Goal: Information Seeking & Learning: Learn about a topic

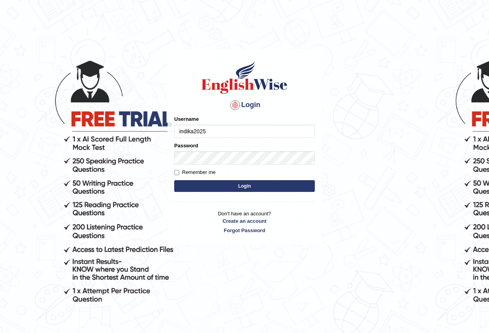
click at [174, 180] on button "Login" at bounding box center [244, 186] width 141 height 12
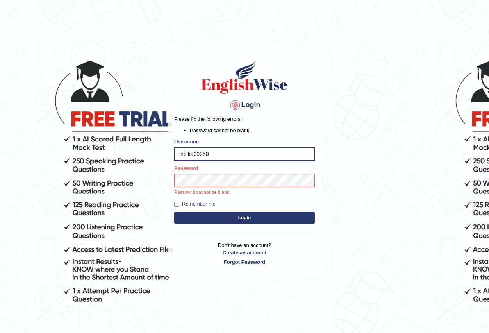
type input "indika2025"
click at [179, 204] on input "Remember me" at bounding box center [176, 204] width 5 height 5
checkbox input "true"
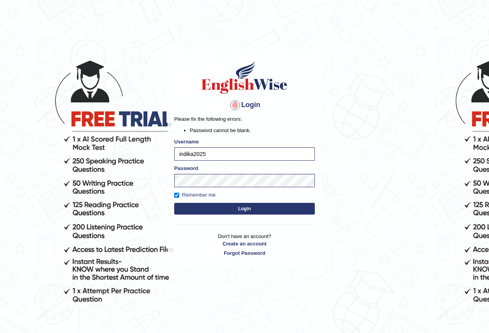
click at [190, 212] on button "Login" at bounding box center [244, 209] width 141 height 12
click at [225, 208] on button "Login" at bounding box center [244, 209] width 141 height 12
click at [220, 153] on input "indika2025" at bounding box center [244, 153] width 141 height 13
click at [210, 158] on input "indika2025" at bounding box center [244, 153] width 141 height 13
click at [212, 156] on input "indika2025" at bounding box center [244, 153] width 141 height 13
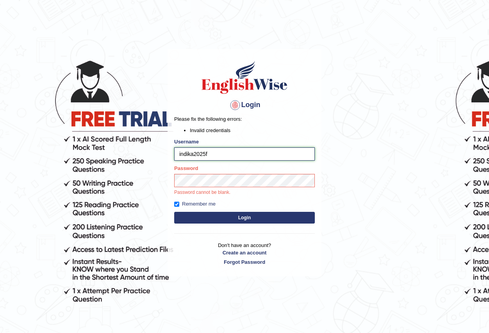
type input "indika2025"
click at [206, 190] on p "Password cannot be blank." at bounding box center [244, 192] width 141 height 7
click at [257, 220] on button "Login" at bounding box center [244, 218] width 141 height 12
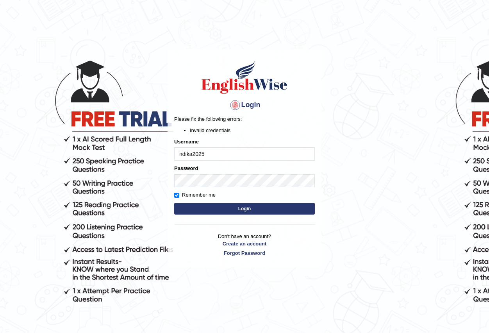
type input "indika2025"
click at [181, 155] on input "indika2025" at bounding box center [244, 153] width 141 height 13
type input "Indika2025"
click at [234, 209] on button "Login" at bounding box center [244, 209] width 141 height 12
click at [217, 211] on button "Login" at bounding box center [244, 209] width 141 height 12
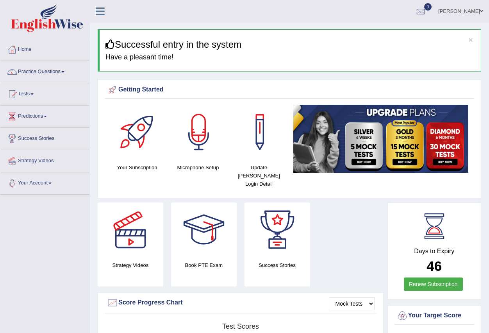
click at [64, 73] on link "Practice Questions" at bounding box center [44, 71] width 89 height 20
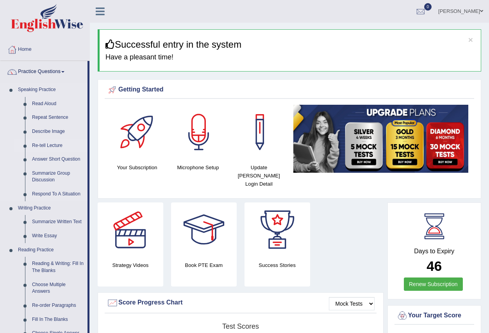
click at [45, 145] on link "Re-tell Lecture" at bounding box center [58, 146] width 59 height 14
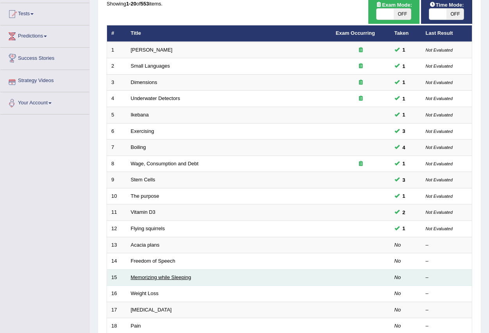
scroll to position [117, 0]
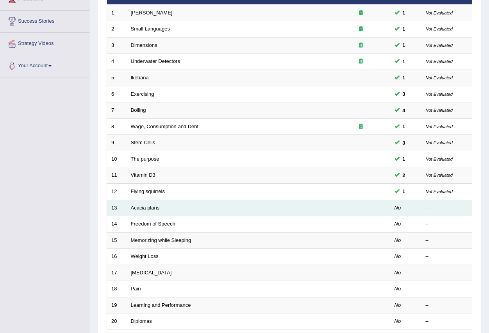
click at [143, 205] on link "Acacia plans" at bounding box center [145, 208] width 29 height 6
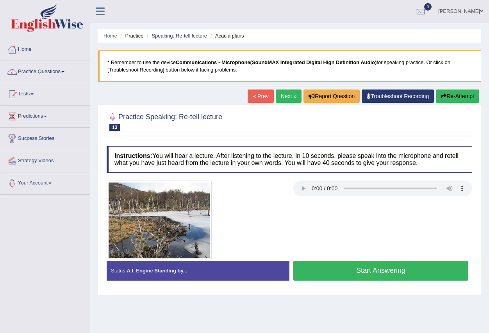
scroll to position [39, 0]
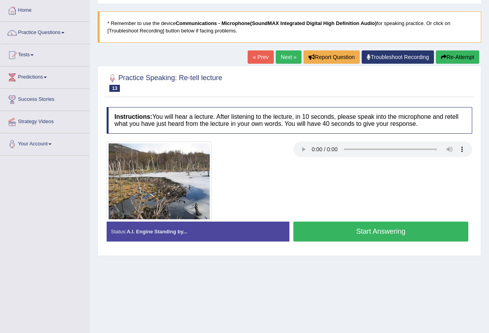
click at [365, 229] on button "Start Answering" at bounding box center [381, 232] width 175 height 20
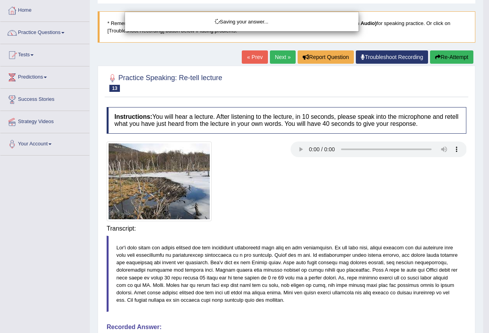
click at [358, 226] on div "Saving your answer..." at bounding box center [244, 166] width 489 height 333
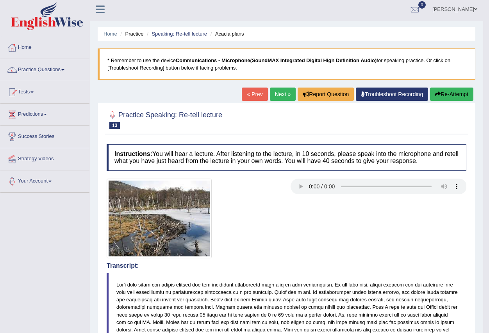
scroll to position [0, 0]
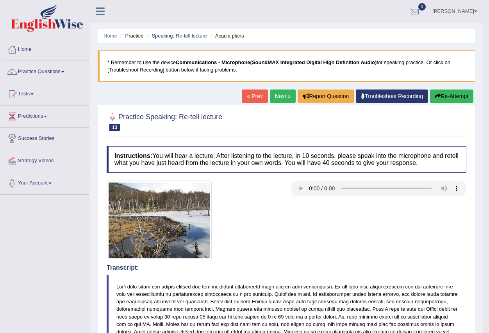
click at [455, 90] on button "Re-Attempt" at bounding box center [451, 96] width 43 height 13
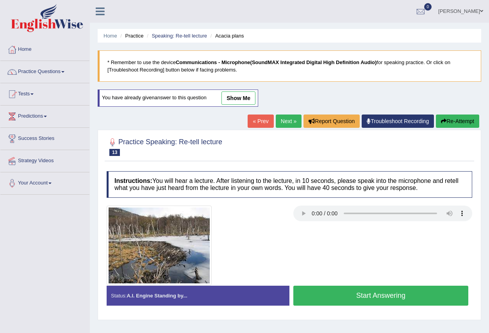
click at [388, 294] on button "Start Answering" at bounding box center [381, 296] width 175 height 20
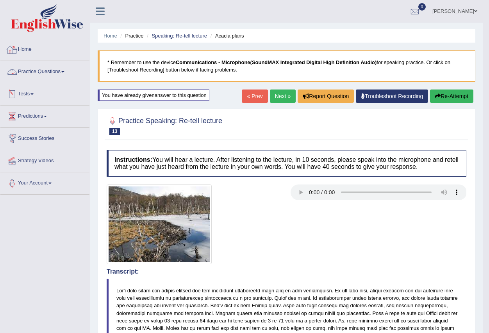
click at [39, 72] on link "Practice Questions" at bounding box center [44, 71] width 89 height 20
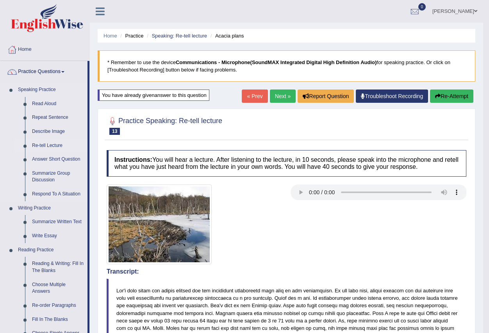
click at [52, 141] on link "Re-tell Lecture" at bounding box center [58, 146] width 59 height 14
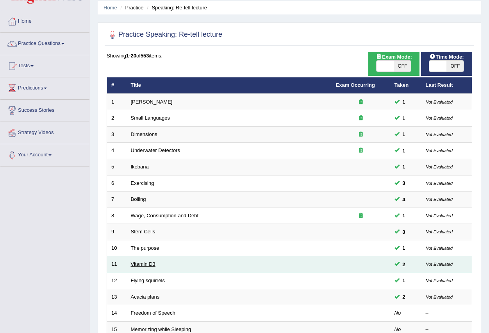
scroll to position [39, 0]
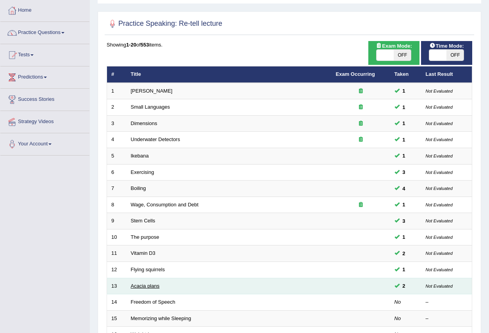
click at [145, 287] on link "Acacia plans" at bounding box center [145, 286] width 29 height 6
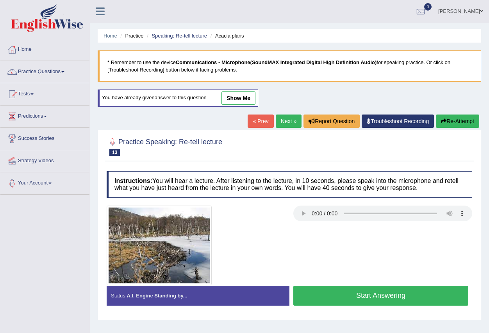
click at [243, 93] on link "show me" at bounding box center [239, 97] width 34 height 13
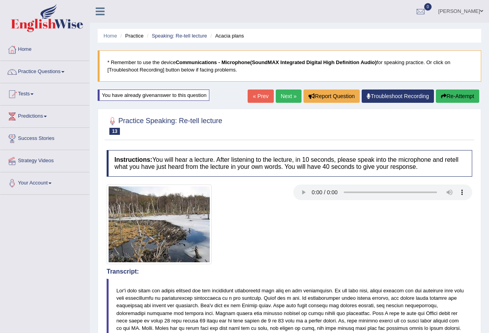
click at [280, 98] on link "Next »" at bounding box center [289, 96] width 26 height 13
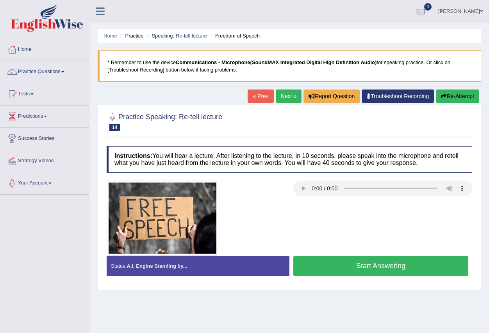
click at [64, 75] on link "Practice Questions" at bounding box center [44, 71] width 89 height 20
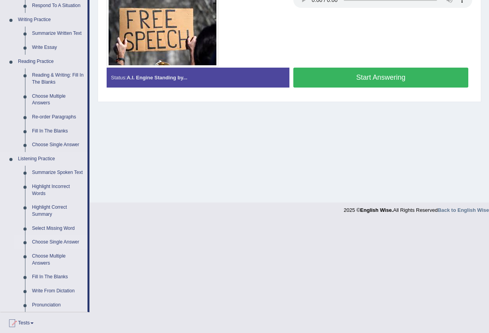
scroll to position [201, 0]
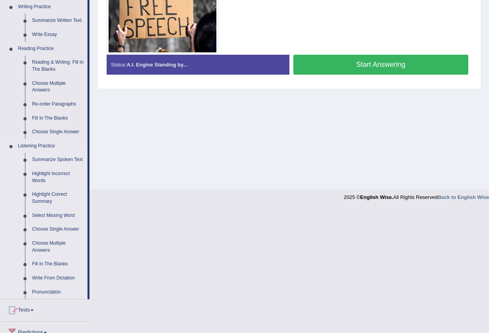
click at [55, 158] on link "Summarize Spoken Text" at bounding box center [58, 160] width 59 height 14
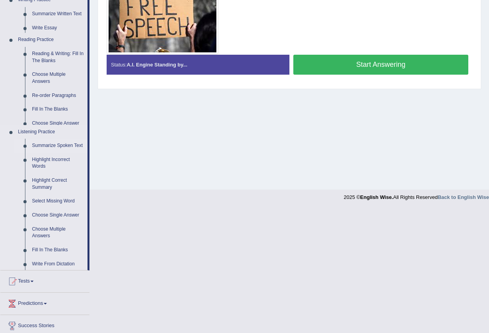
scroll to position [77, 0]
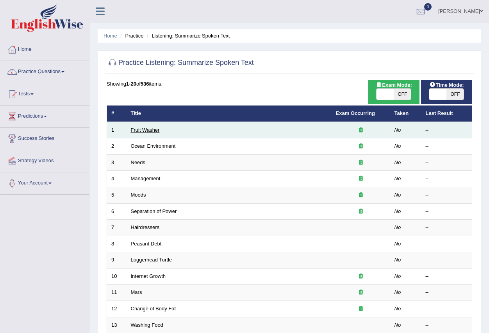
click at [145, 128] on link "Fruit Washer" at bounding box center [145, 130] width 29 height 6
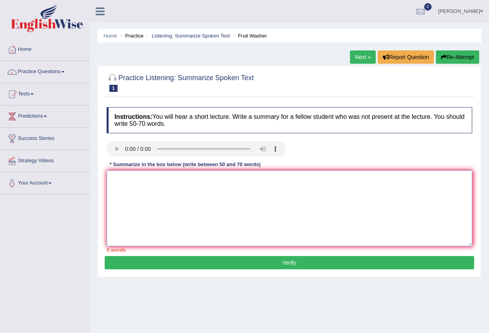
click at [148, 188] on textarea at bounding box center [290, 208] width 366 height 76
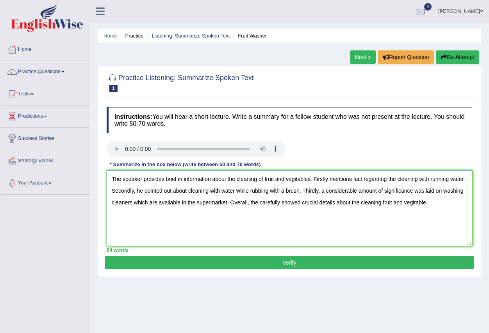
click at [329, 177] on textarea "The speaker provides brief in information about the cleaning of fruit and vegit…" at bounding box center [290, 208] width 366 height 76
click at [330, 179] on textarea "The speaker provides brief in information about the cleaning of fruit and vegit…" at bounding box center [290, 208] width 366 height 76
click at [154, 204] on textarea "The speaker provides brief in information about the cleaning of fruit and vegit…" at bounding box center [290, 208] width 366 height 76
type textarea "The speaker provides brief in information about the cleaning of fruit and vegit…"
click at [252, 262] on button "Verify" at bounding box center [290, 262] width 370 height 13
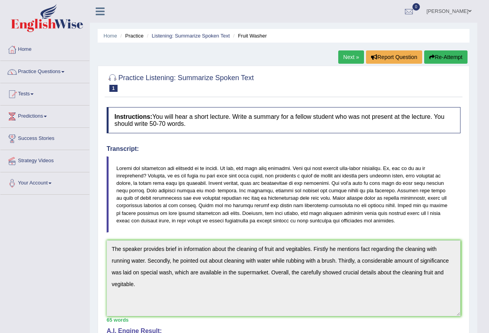
click at [445, 58] on button "Re-Attempt" at bounding box center [445, 56] width 43 height 13
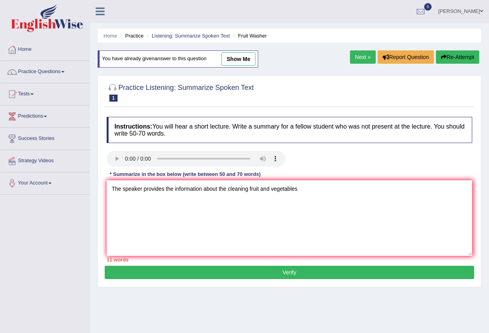
click at [258, 187] on textarea "The speaker provides the information about the cleaning fruit and vegetables" at bounding box center [290, 218] width 366 height 76
click at [259, 190] on textarea "The speaker provides the information about the cleaning fruit and vegetables" at bounding box center [290, 218] width 366 height 76
click at [305, 190] on textarea "The speaker provides the information about the cleaning fruits and vegetables" at bounding box center [290, 218] width 366 height 76
drag, startPoint x: 374, startPoint y: 187, endPoint x: 355, endPoint y: 190, distance: 19.3
click at [355, 190] on textarea "The speaker provides the information about the cleaning fruits and vegetables. …" at bounding box center [290, 218] width 366 height 76
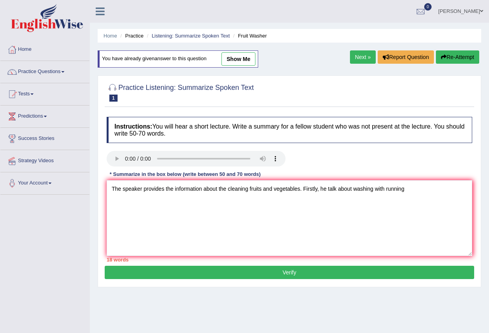
click at [426, 190] on textarea "The speaker provides the information about the cleaning fruits and vegetables. …" at bounding box center [290, 218] width 366 height 76
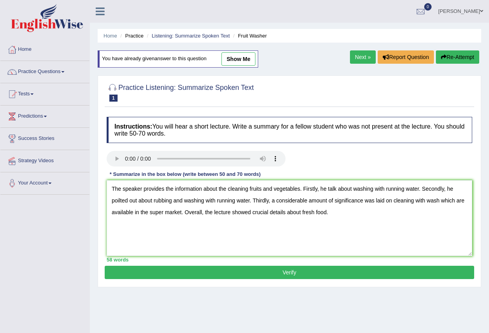
click at [126, 198] on textarea "The speaker provides the information about the cleaning fruits and vegetables. …" at bounding box center [290, 218] width 366 height 76
click at [130, 201] on textarea "The speaker provides the information about the cleaning fruits and vegetables. …" at bounding box center [290, 218] width 366 height 76
type textarea "The speaker provides the information about the cleaning fruits and vegetables. …"
click at [289, 276] on button "Verify" at bounding box center [290, 272] width 370 height 13
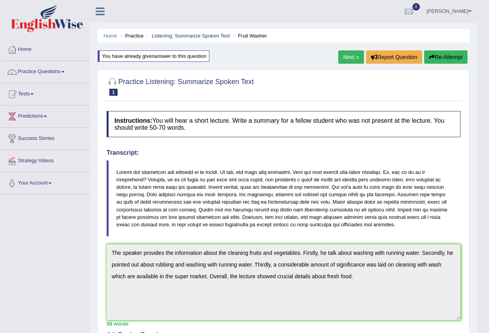
click at [64, 73] on link "Practice Questions" at bounding box center [44, 71] width 89 height 20
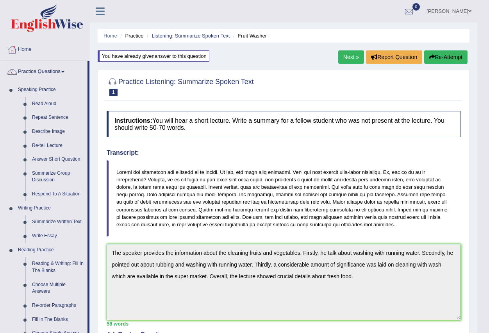
click at [471, 9] on span at bounding box center [470, 11] width 3 height 5
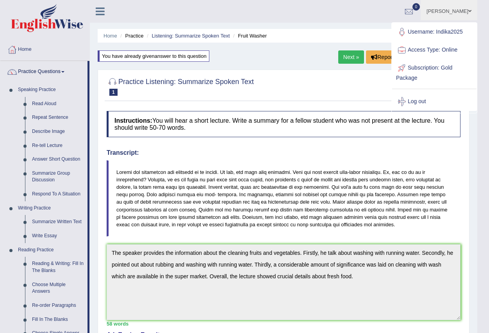
click at [421, 104] on link "Log out" at bounding box center [434, 102] width 84 height 18
